Goal: Information Seeking & Learning: Learn about a topic

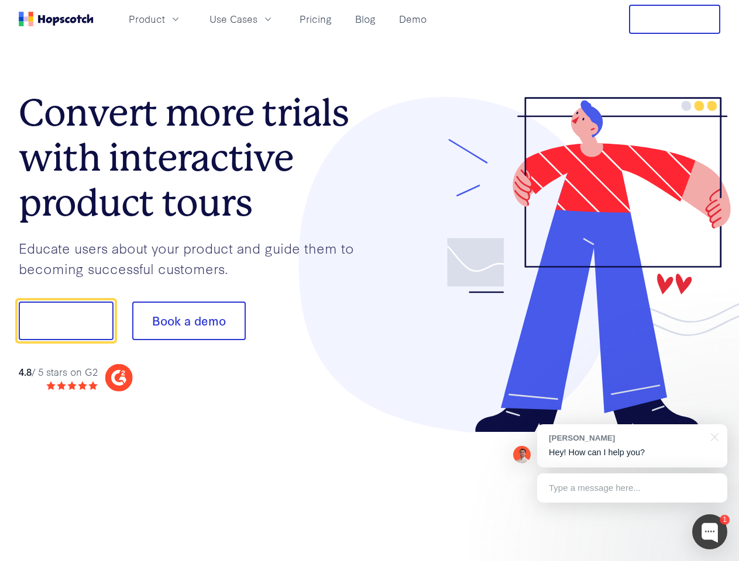
click at [370, 281] on div at bounding box center [545, 265] width 351 height 336
click at [165, 19] on span "Product" at bounding box center [147, 19] width 36 height 15
click at [257, 19] on span "Use Cases" at bounding box center [233, 19] width 48 height 15
click at [674, 19] on button "Free Trial" at bounding box center [674, 19] width 91 height 29
click at [65, 321] on button "Show me!" at bounding box center [66, 321] width 95 height 39
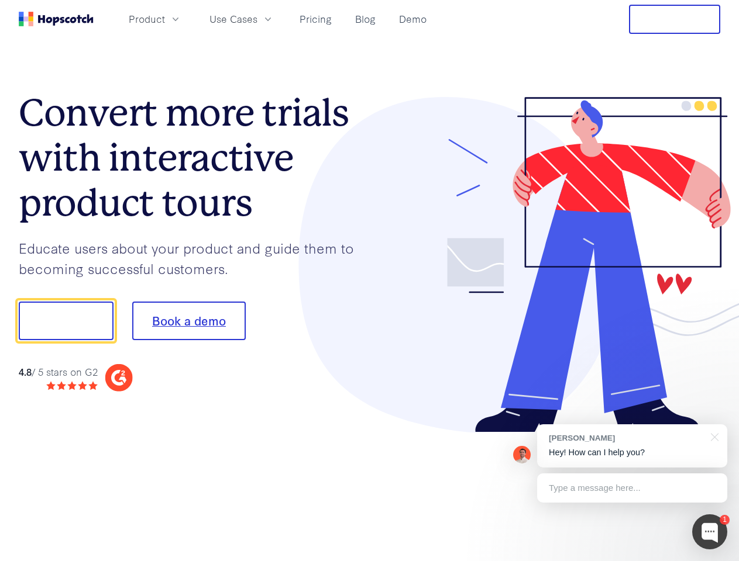
click at [188, 321] on button "Book a demo" at bounding box center [188, 321] width 113 height 39
click at [709, 532] on div at bounding box center [709, 532] width 35 height 35
click at [632, 446] on div "[PERSON_NAME] Hey! How can I help you?" at bounding box center [632, 446] width 190 height 43
click at [712, 561] on div "1 [PERSON_NAME] Hey! How can I help you? Type a message here... Free live chat …" at bounding box center [369, 561] width 739 height 0
click at [632, 488] on div at bounding box center [617, 397] width 219 height 233
